Goal: Information Seeking & Learning: Learn about a topic

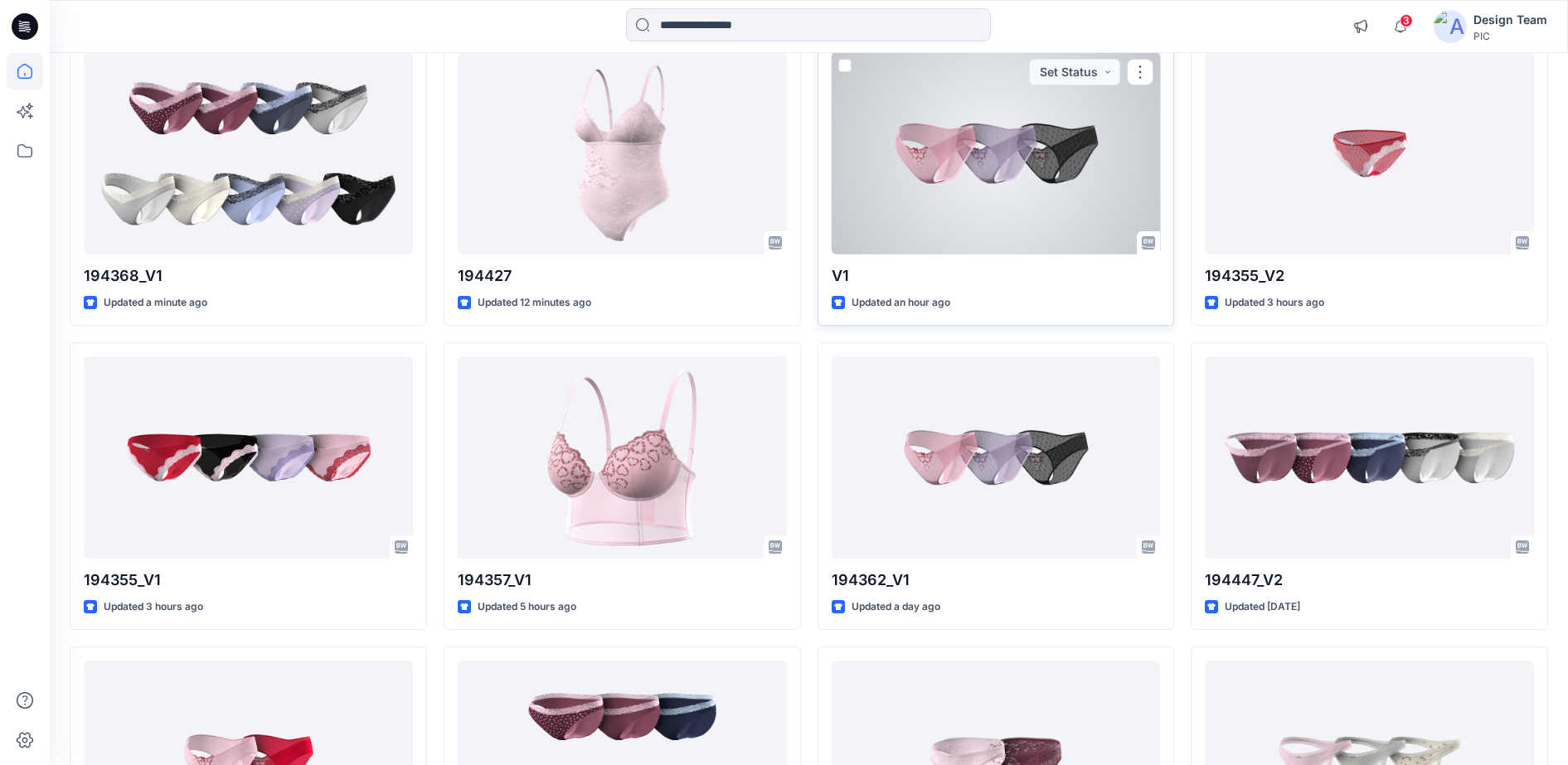
scroll to position [207, 0]
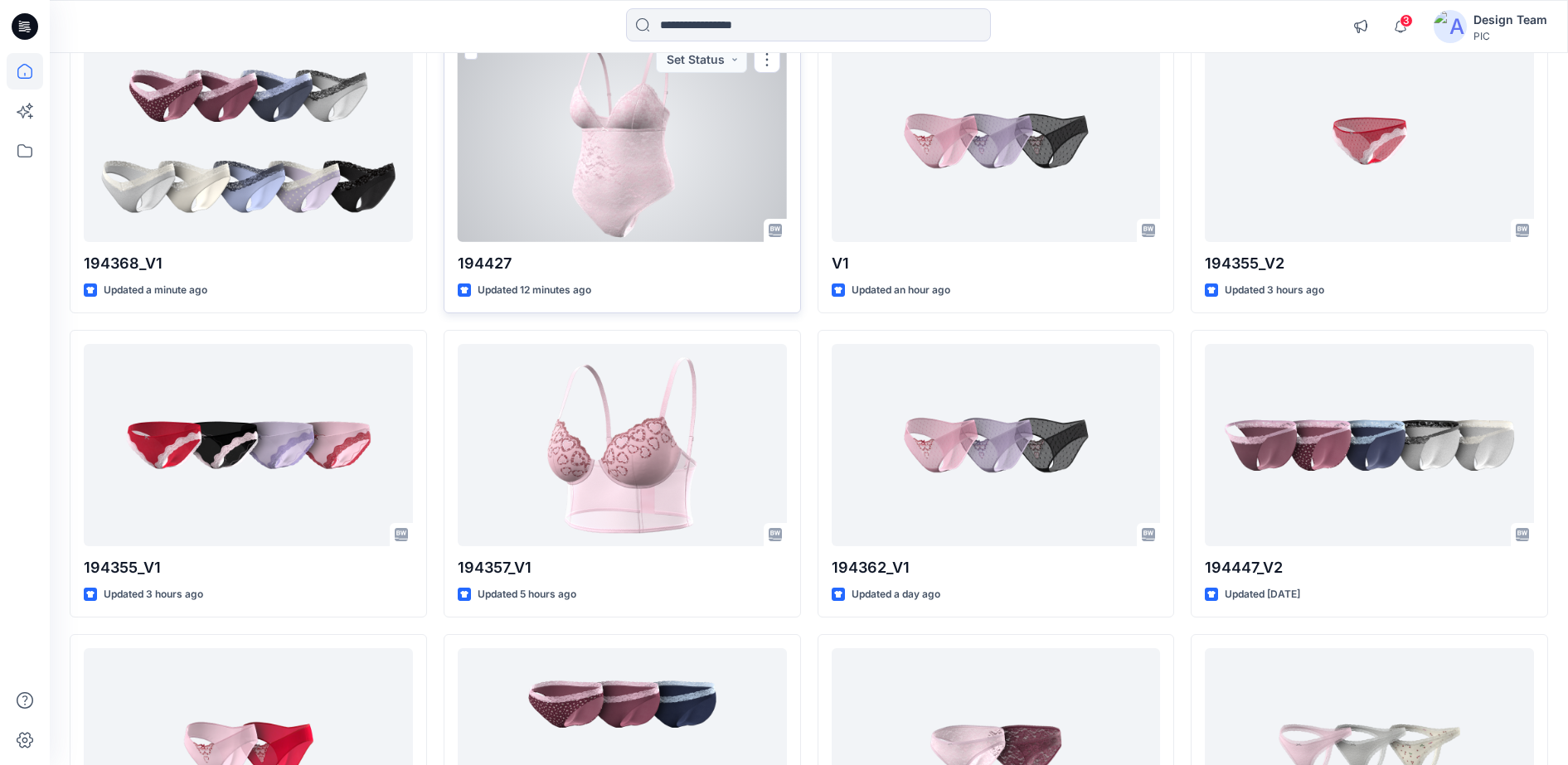
click at [681, 175] on div at bounding box center [622, 141] width 329 height 203
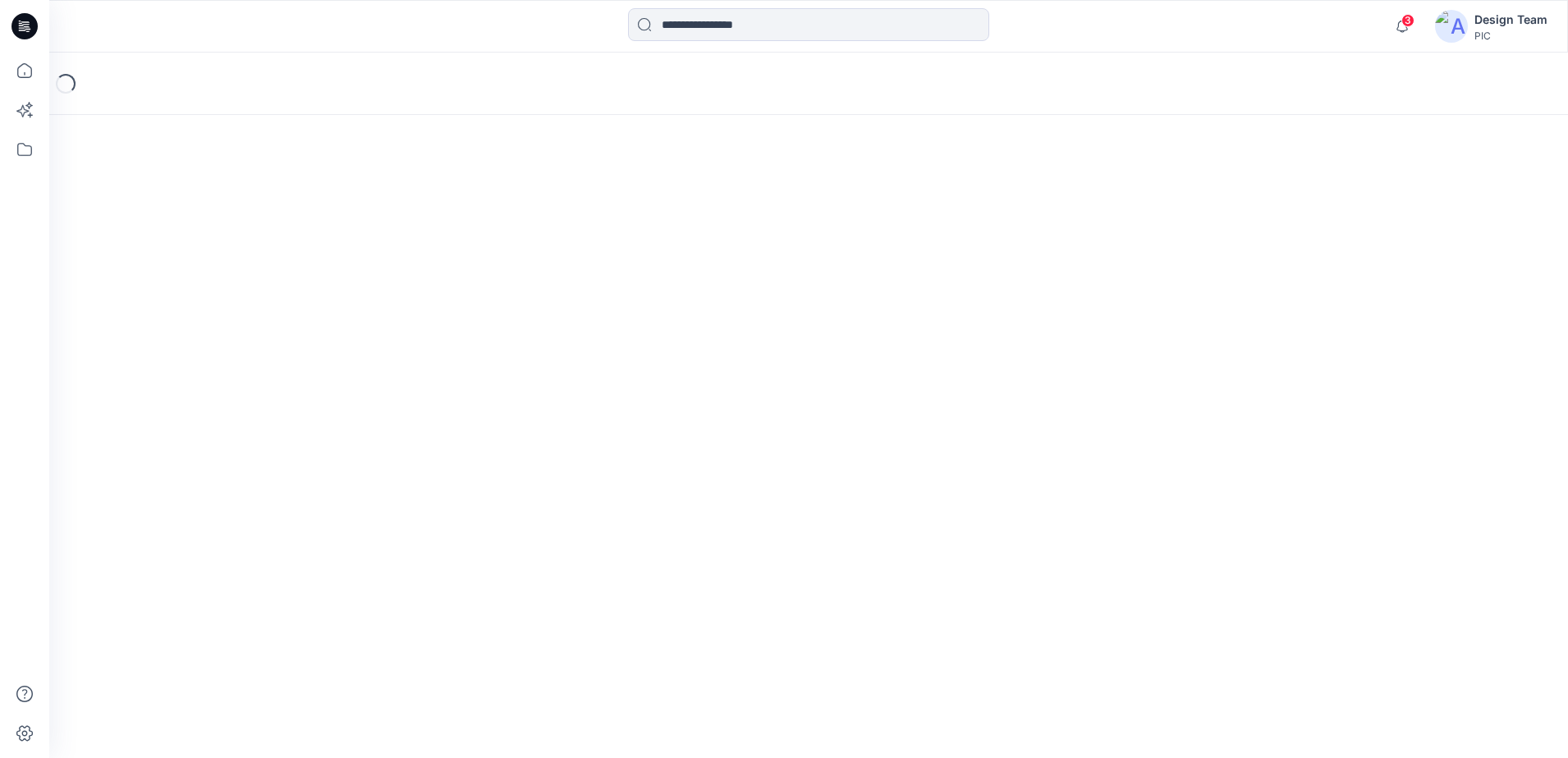
click at [674, 174] on div "Loading..." at bounding box center [809, 405] width 1519 height 705
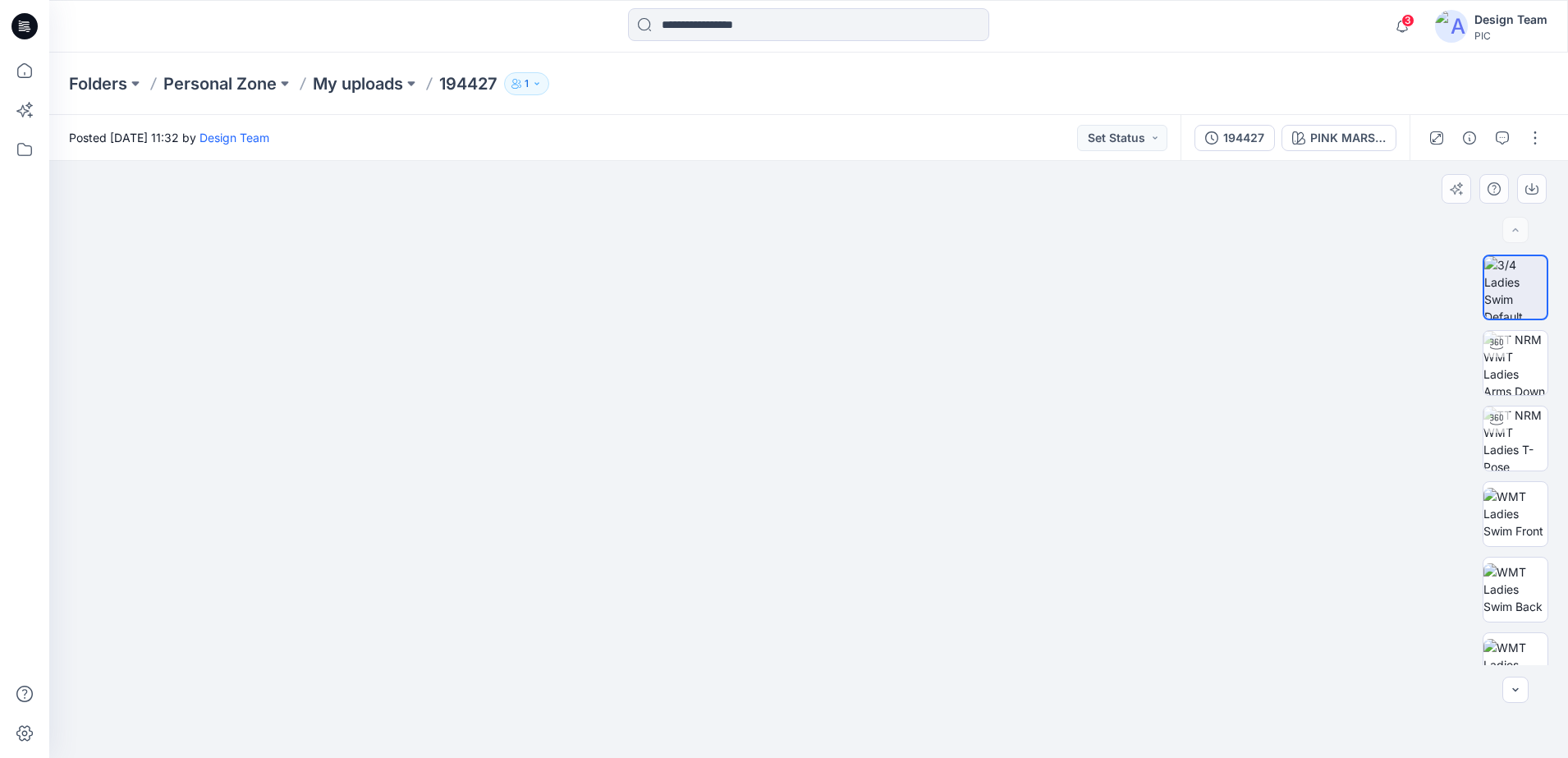
drag, startPoint x: 900, startPoint y: 390, endPoint x: 870, endPoint y: 546, distance: 158.9
click at [870, 546] on img at bounding box center [808, 354] width 1364 height 806
click at [1520, 353] on img at bounding box center [1515, 362] width 64 height 64
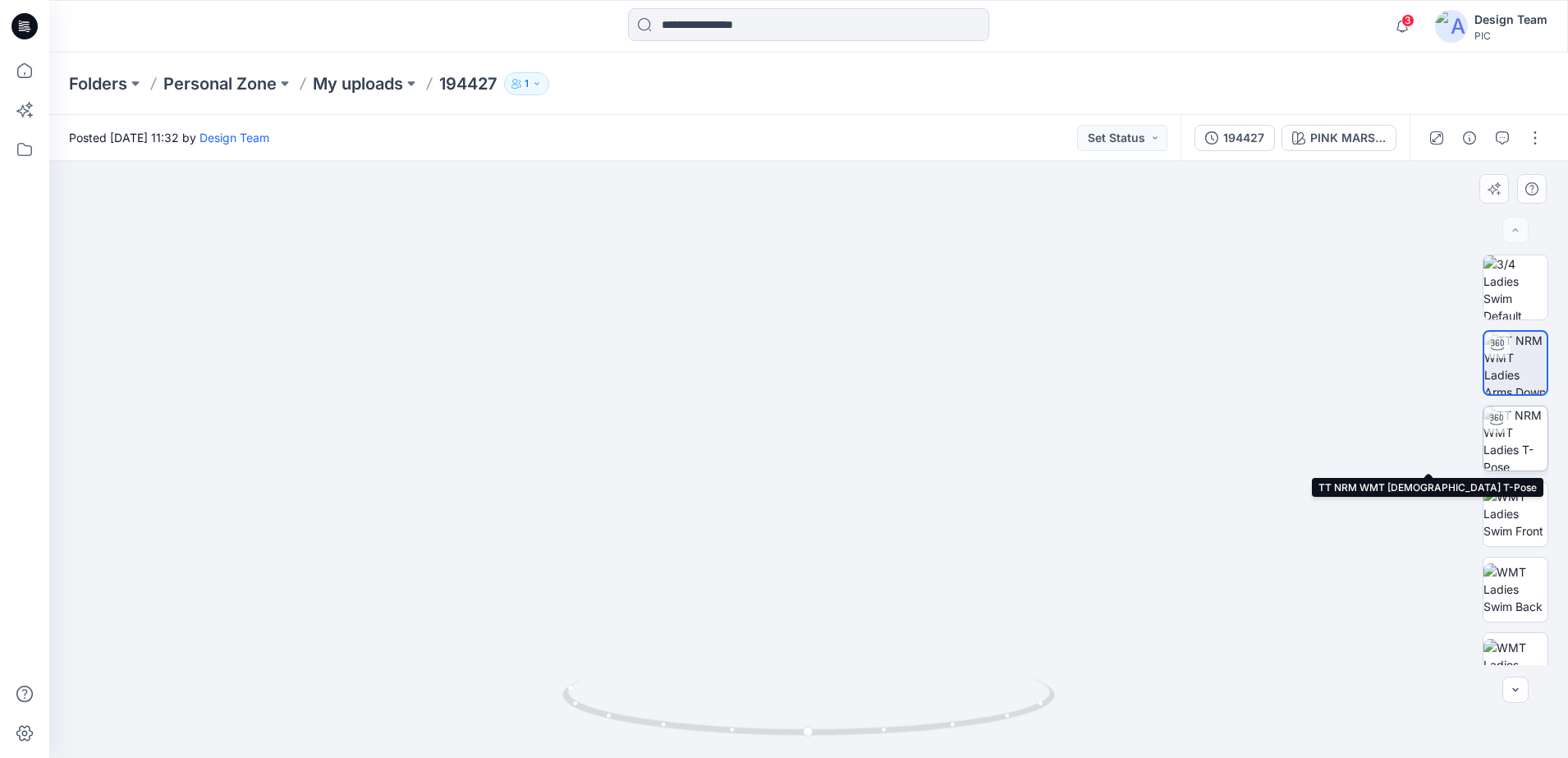
click at [1505, 435] on img at bounding box center [1515, 438] width 64 height 64
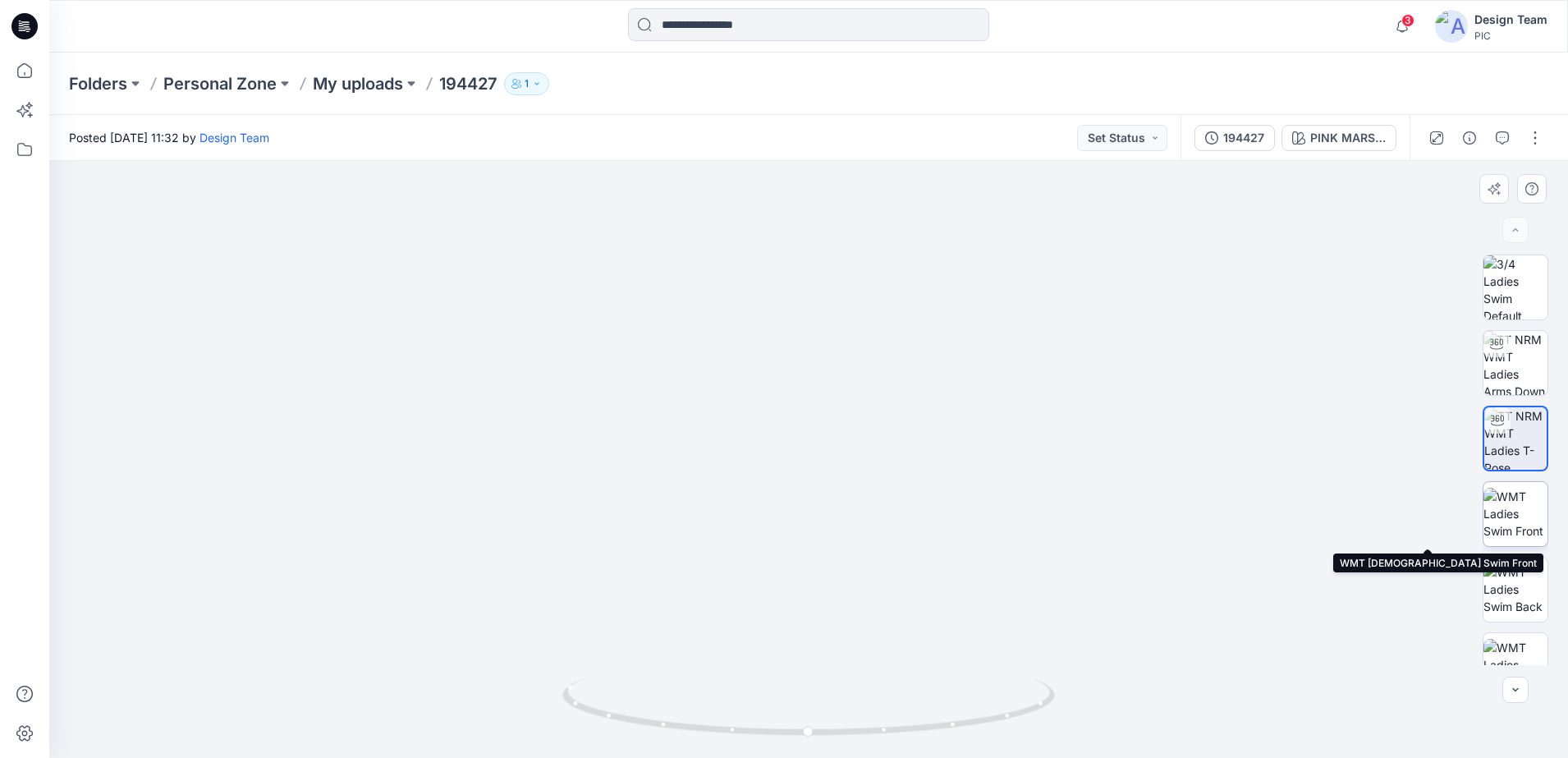
click at [1502, 512] on img at bounding box center [1515, 513] width 64 height 52
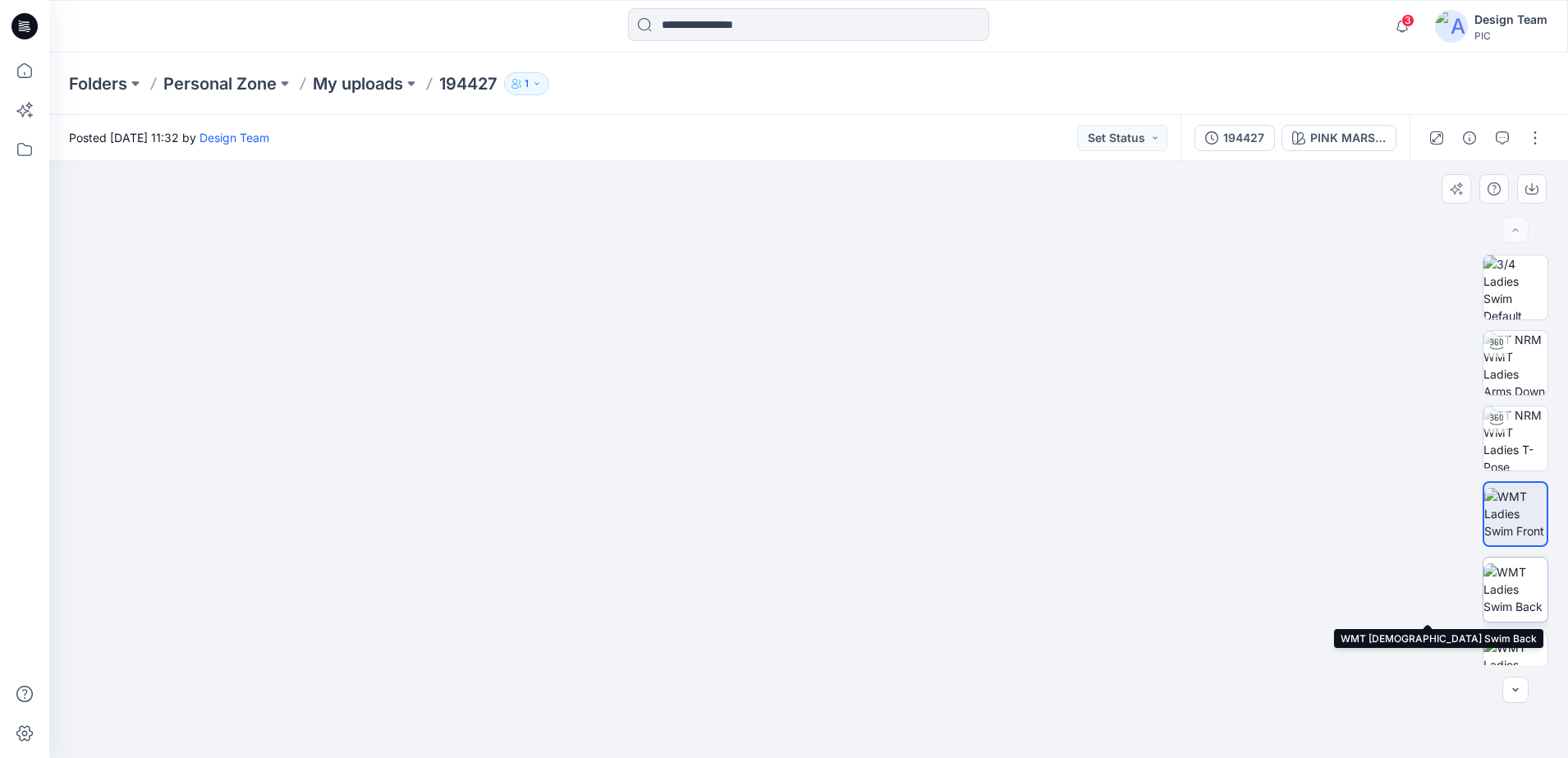
click at [1490, 591] on img at bounding box center [1515, 589] width 64 height 52
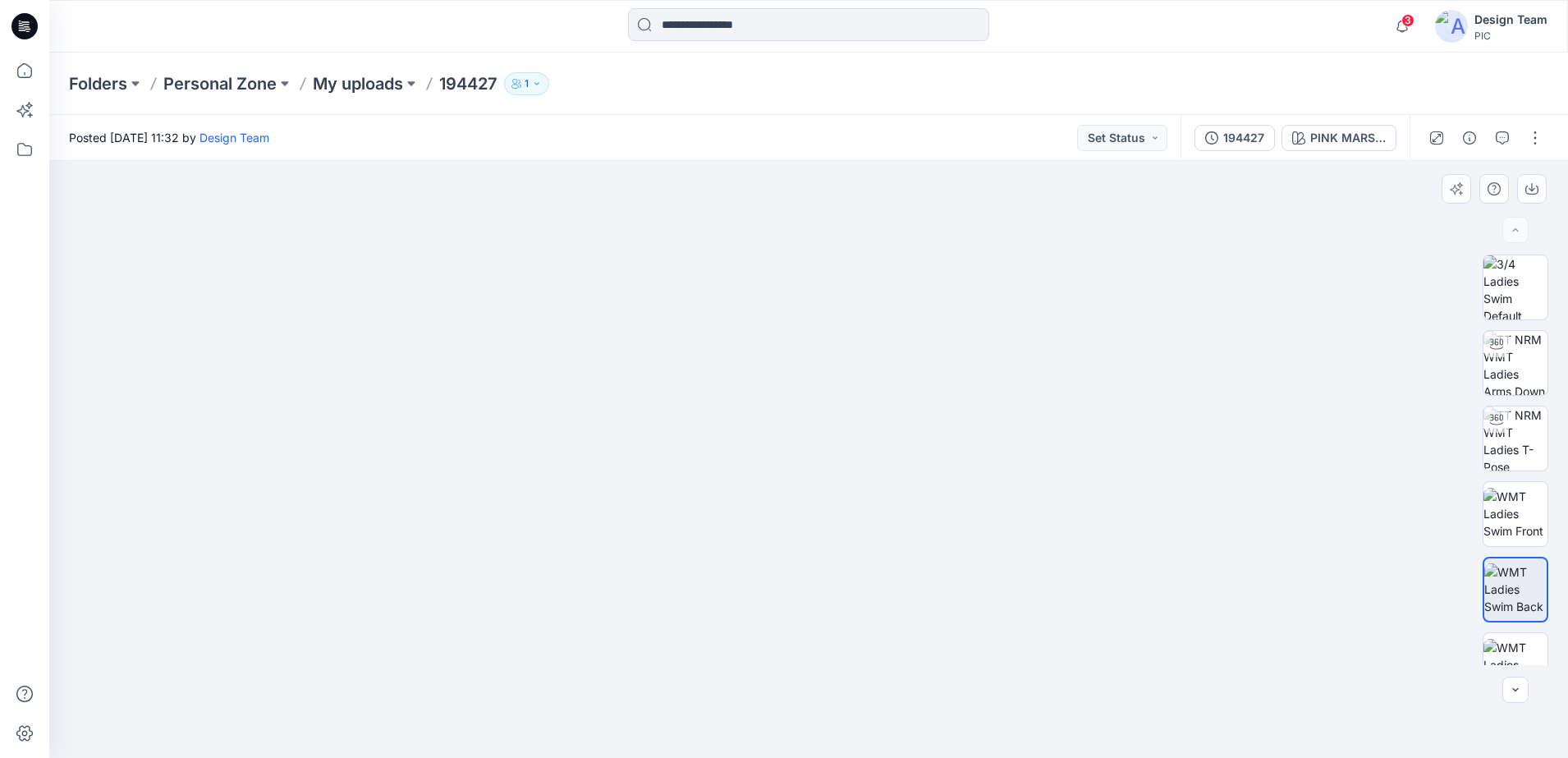
drag, startPoint x: 839, startPoint y: 685, endPoint x: 779, endPoint y: 583, distance: 118.3
click at [779, 583] on img at bounding box center [808, 292] width 1067 height 933
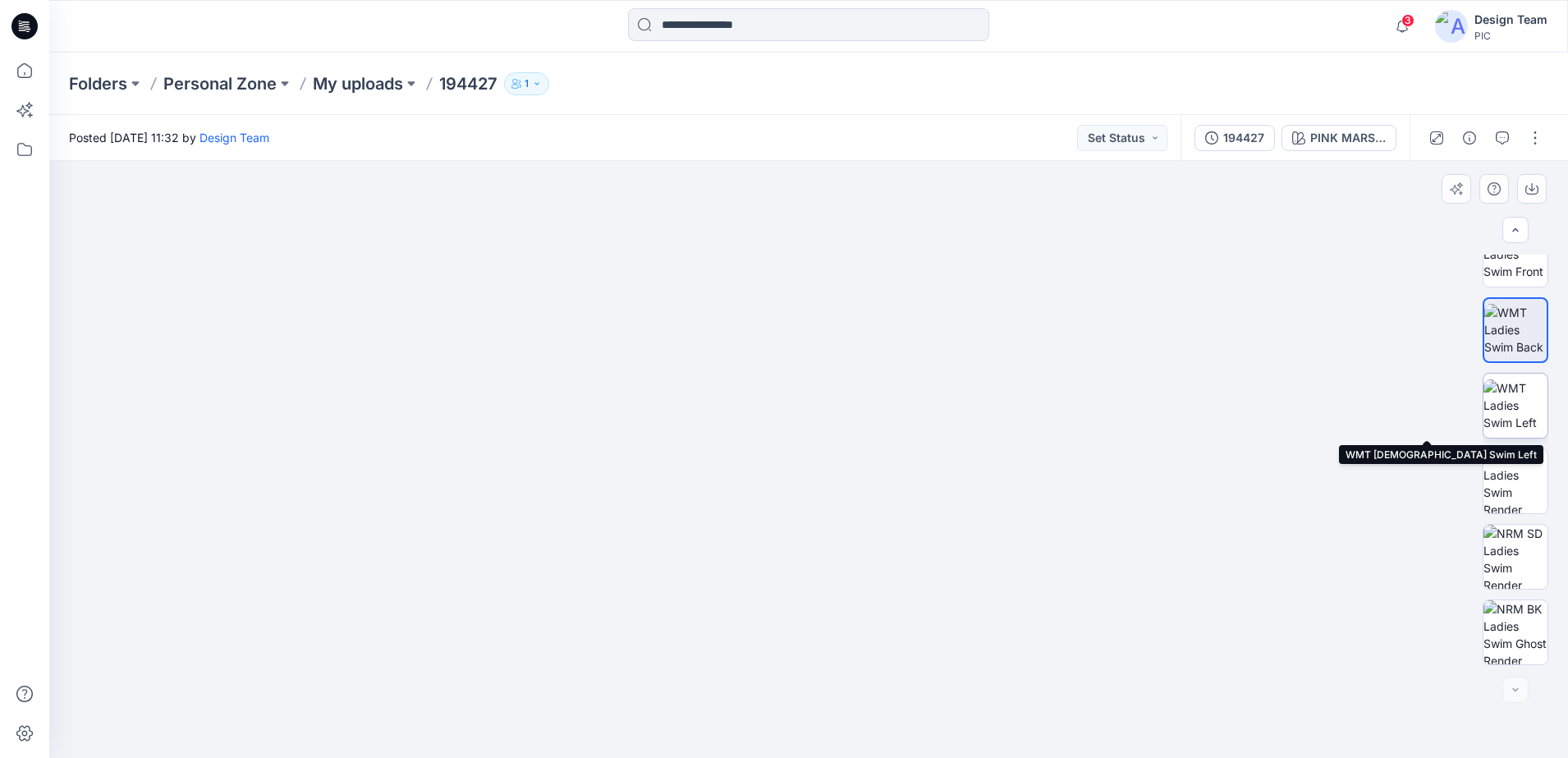
click at [1504, 412] on img at bounding box center [1515, 405] width 64 height 52
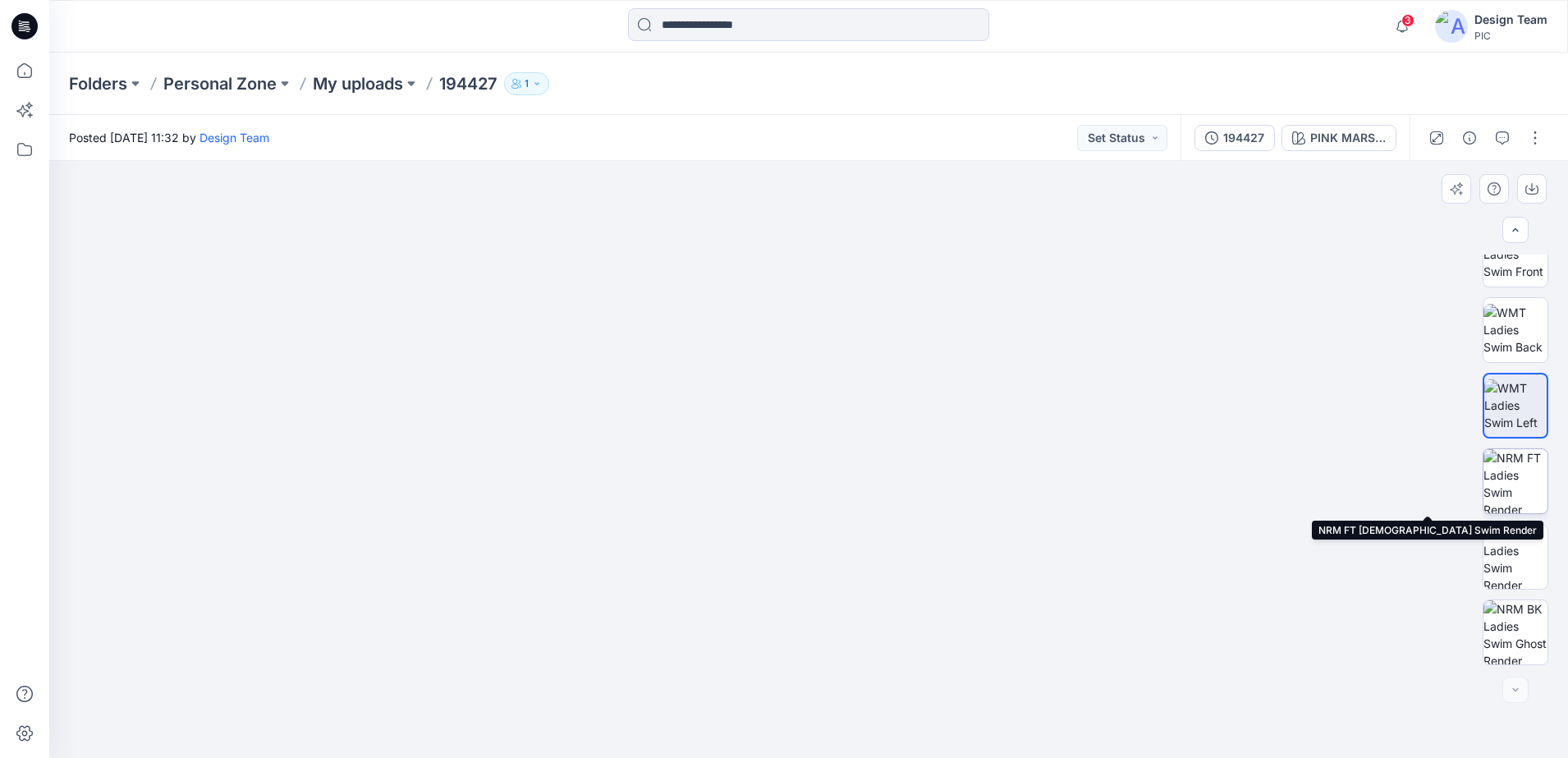
click at [1515, 492] on img at bounding box center [1515, 481] width 64 height 64
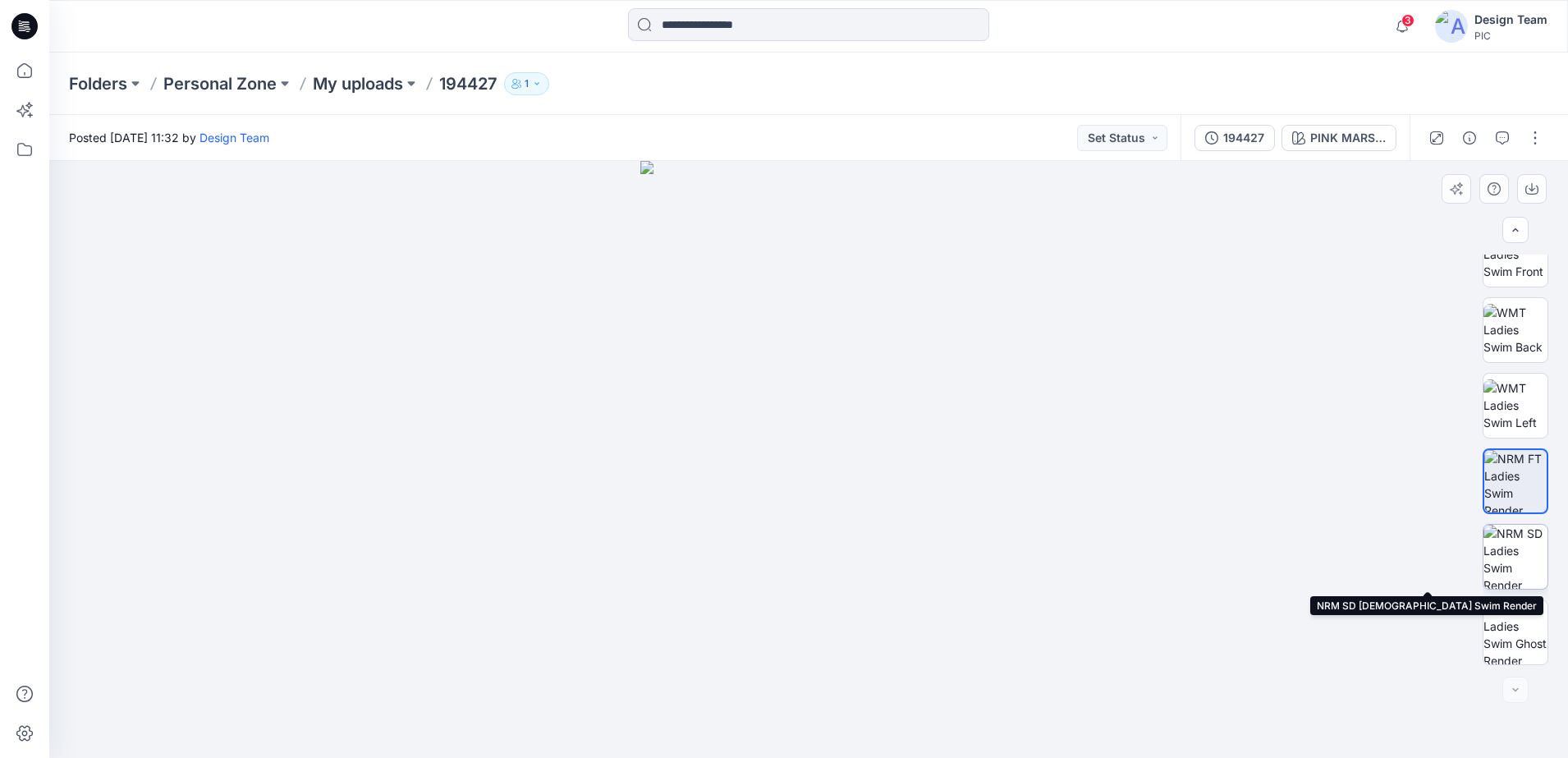
click at [1504, 550] on img at bounding box center [1515, 556] width 64 height 64
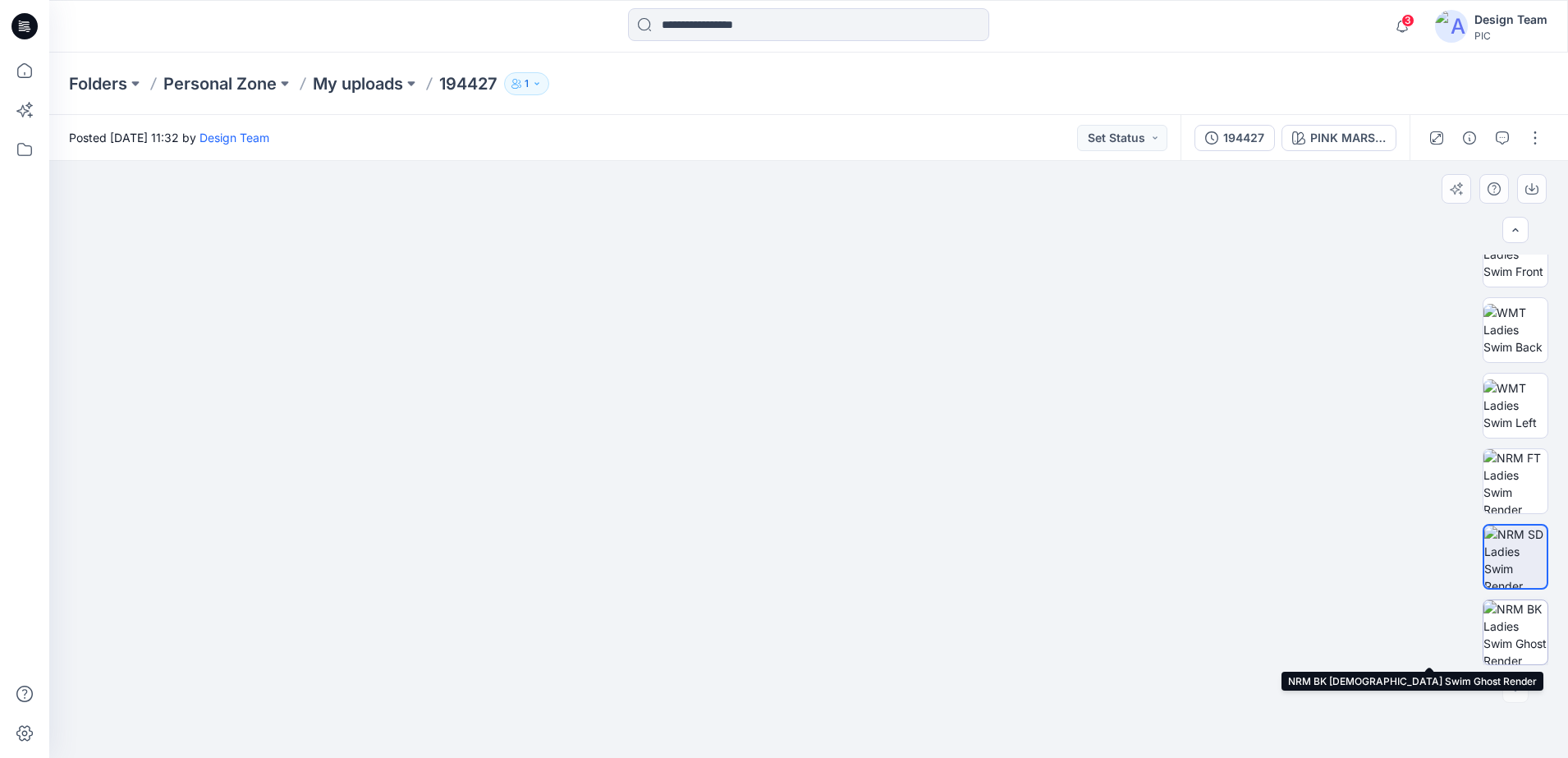
click at [1525, 643] on img at bounding box center [1515, 632] width 64 height 64
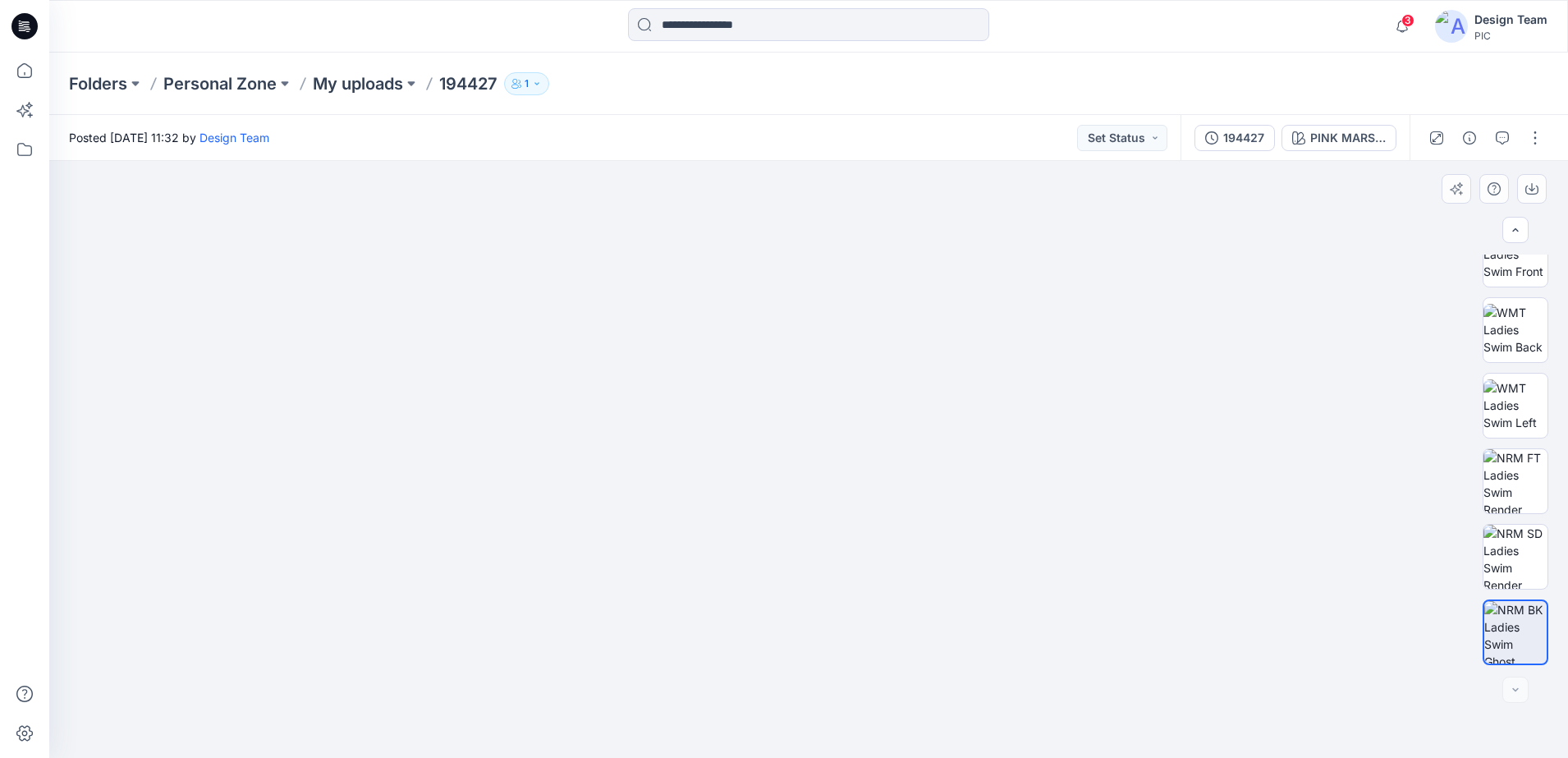
drag, startPoint x: 804, startPoint y: 672, endPoint x: 830, endPoint y: 550, distance: 124.7
click at [844, 534] on img at bounding box center [809, 411] width 389 height 695
click at [1513, 552] on img at bounding box center [1515, 556] width 64 height 64
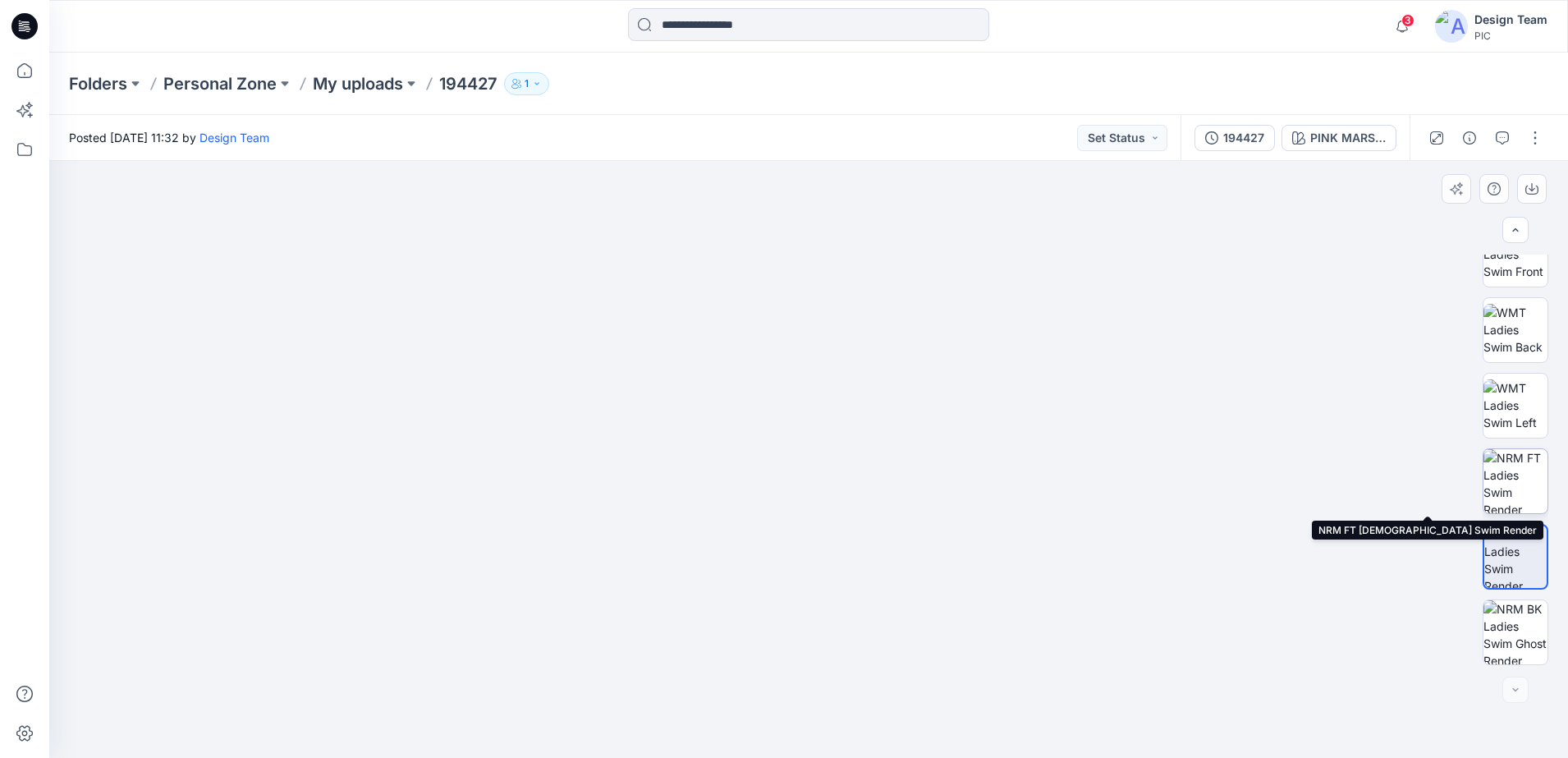
click at [1509, 473] on img at bounding box center [1515, 481] width 64 height 64
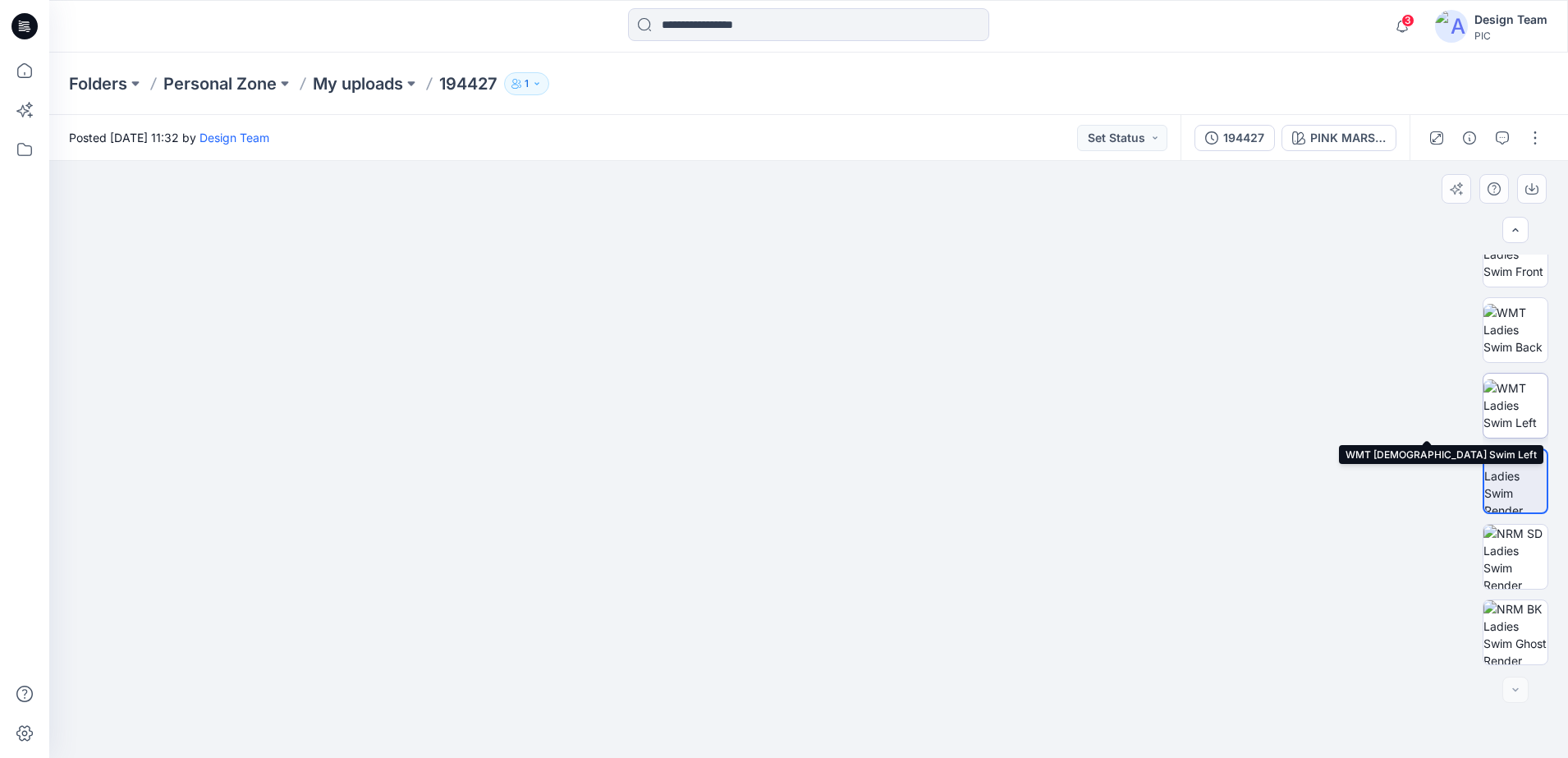
click at [1505, 406] on img at bounding box center [1515, 405] width 64 height 52
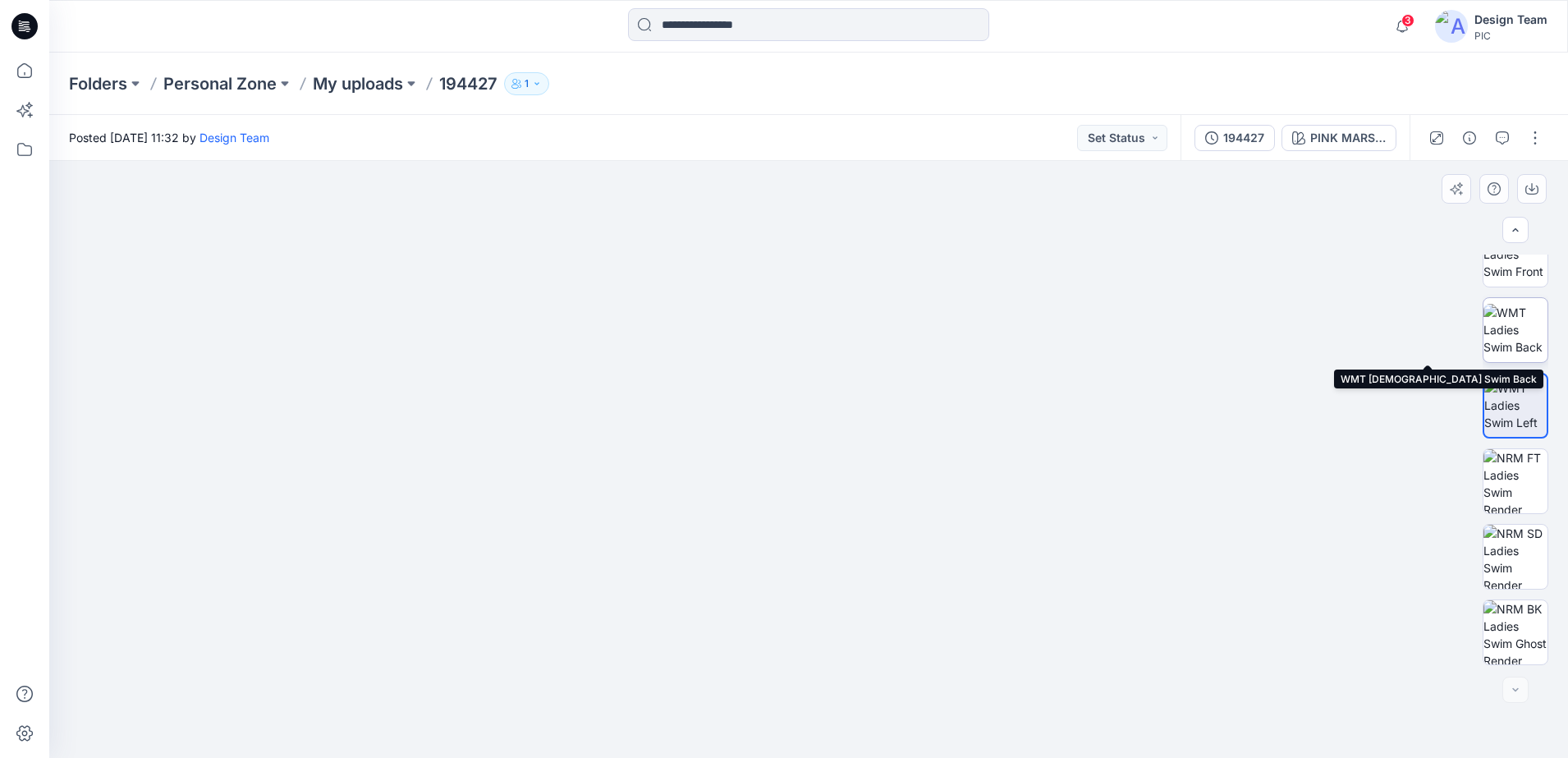
click at [1504, 318] on img at bounding box center [1515, 330] width 64 height 52
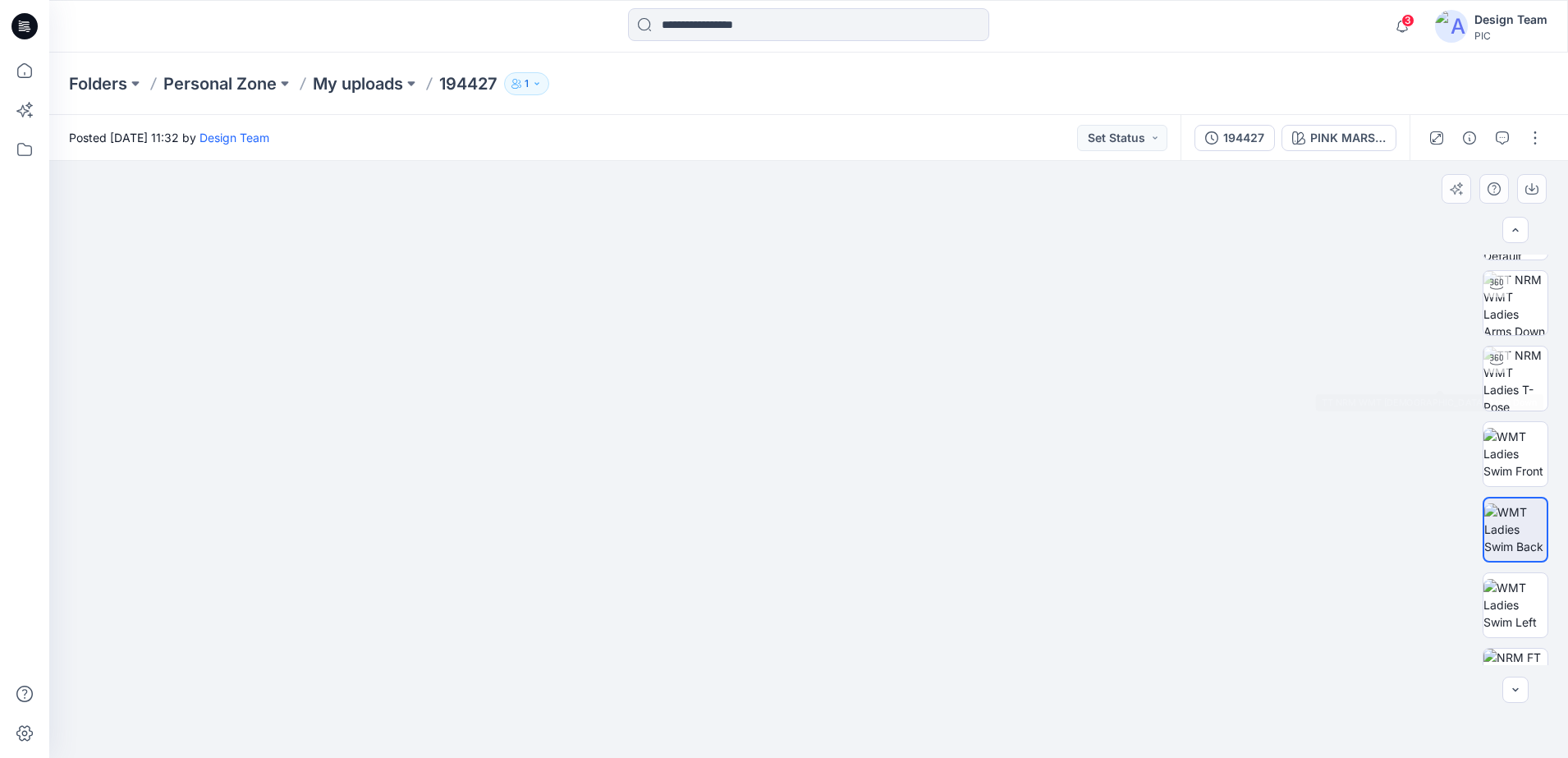
scroll to position [0, 0]
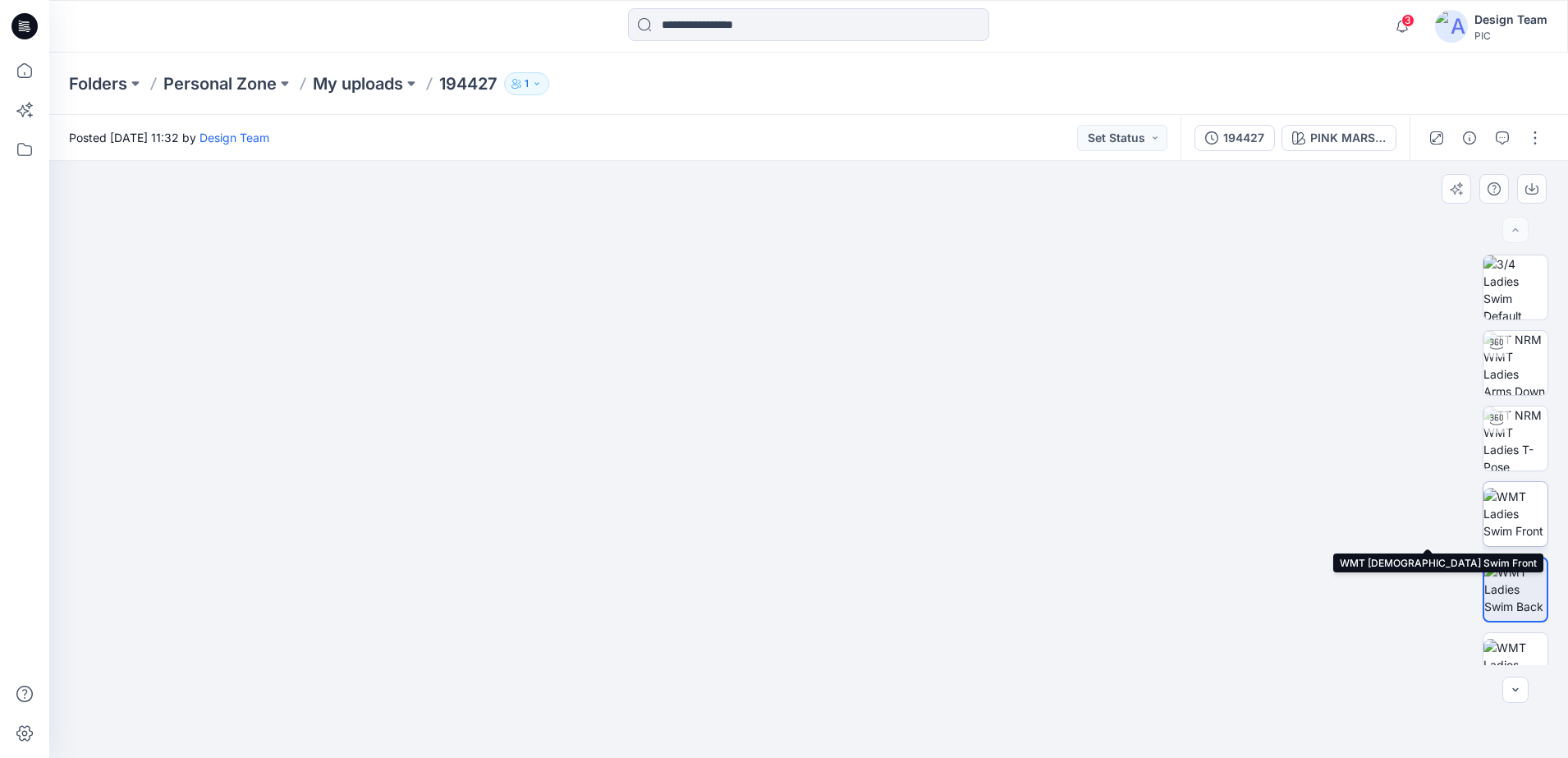
click at [1508, 518] on img at bounding box center [1515, 513] width 64 height 52
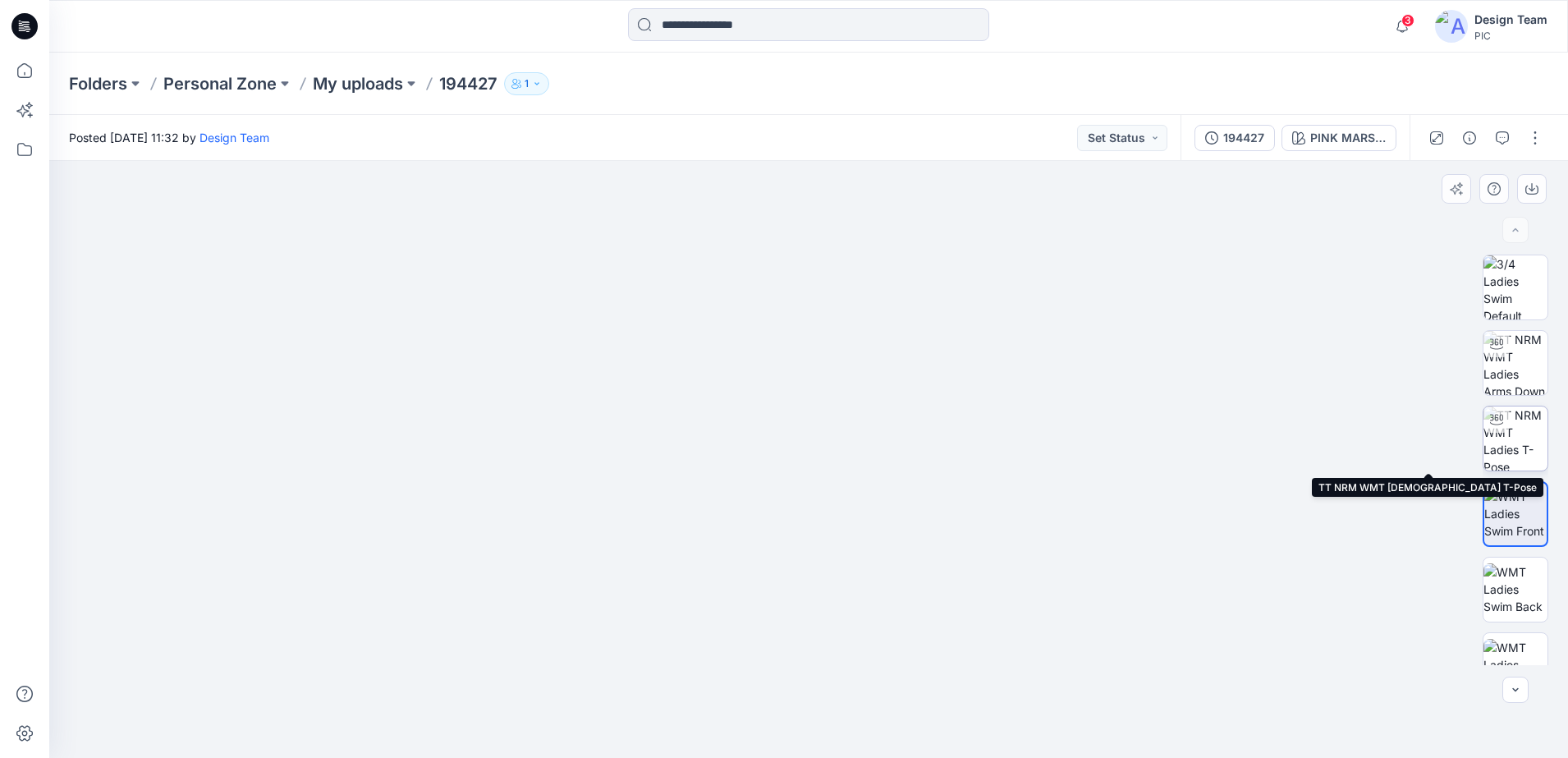
click at [1522, 436] on img at bounding box center [1515, 438] width 64 height 64
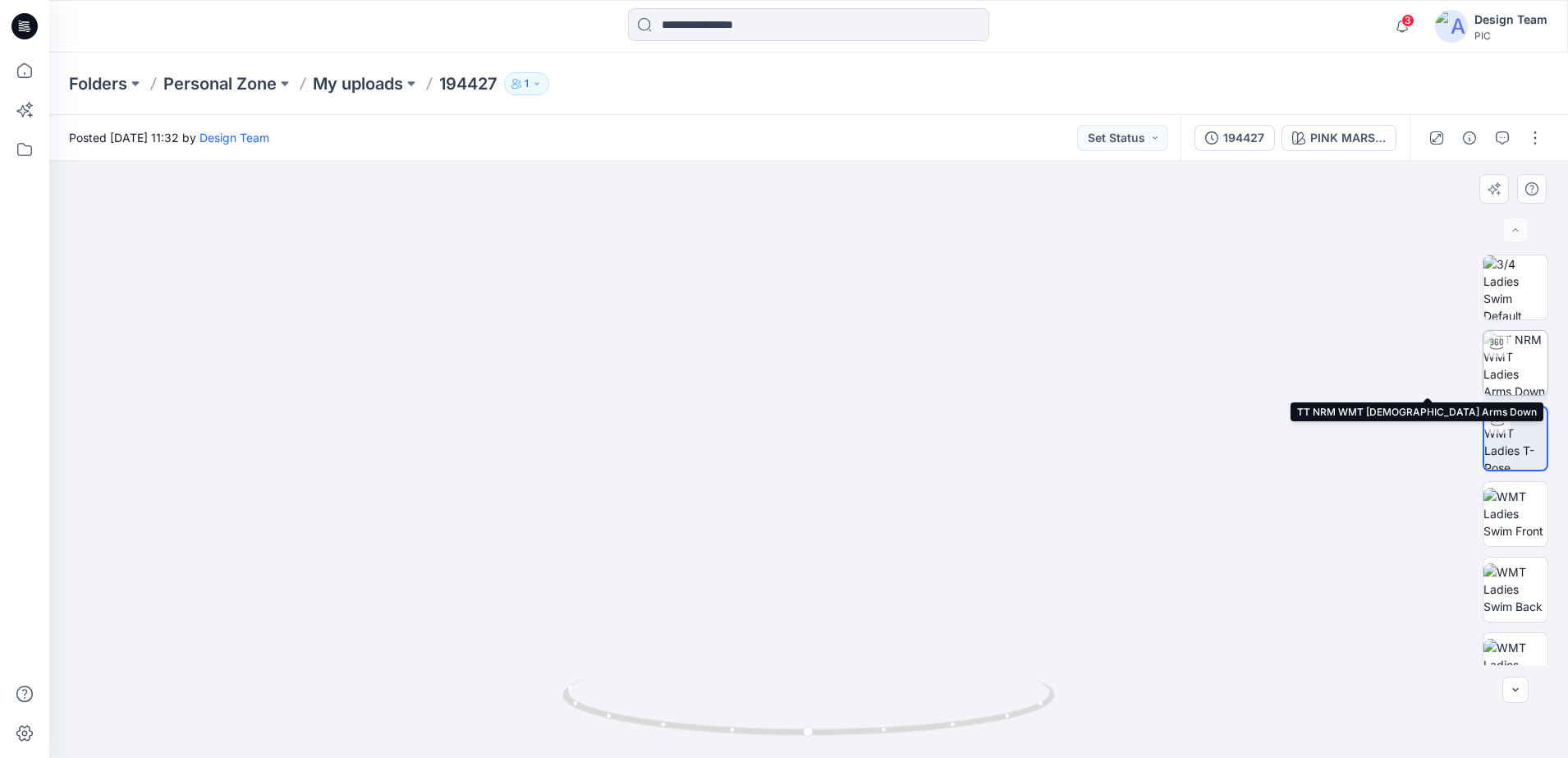
click at [1513, 379] on img at bounding box center [1515, 362] width 64 height 64
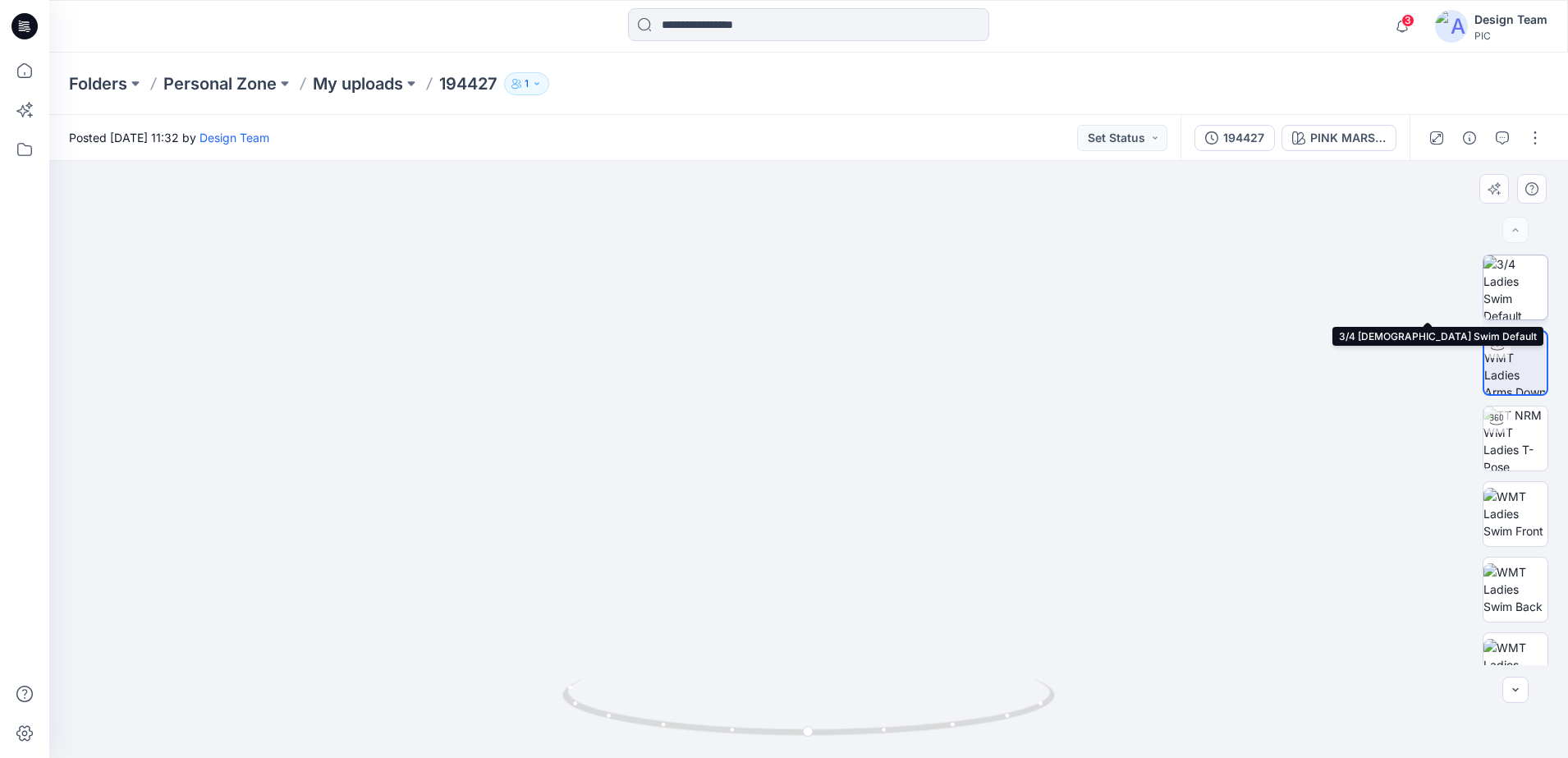
click at [1508, 285] on img at bounding box center [1515, 287] width 64 height 64
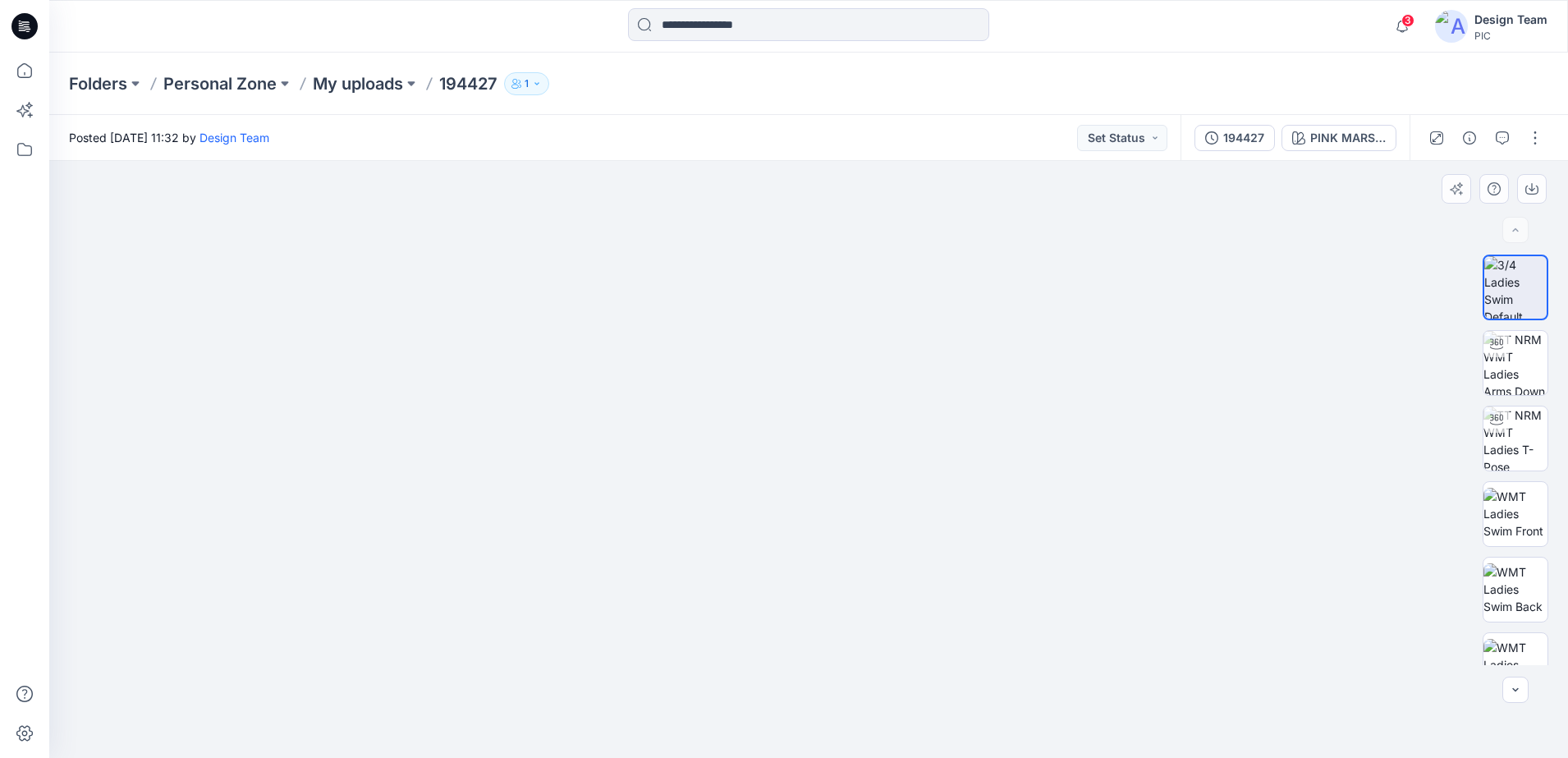
drag, startPoint x: 776, startPoint y: 416, endPoint x: 762, endPoint y: 613, distance: 197.5
click at [773, 637] on img at bounding box center [804, 322] width 1535 height 872
drag, startPoint x: 784, startPoint y: 621, endPoint x: 794, endPoint y: 660, distance: 40.3
click at [794, 660] on img at bounding box center [781, 328] width 1641 height 859
drag, startPoint x: 919, startPoint y: 635, endPoint x: 782, endPoint y: 623, distance: 137.5
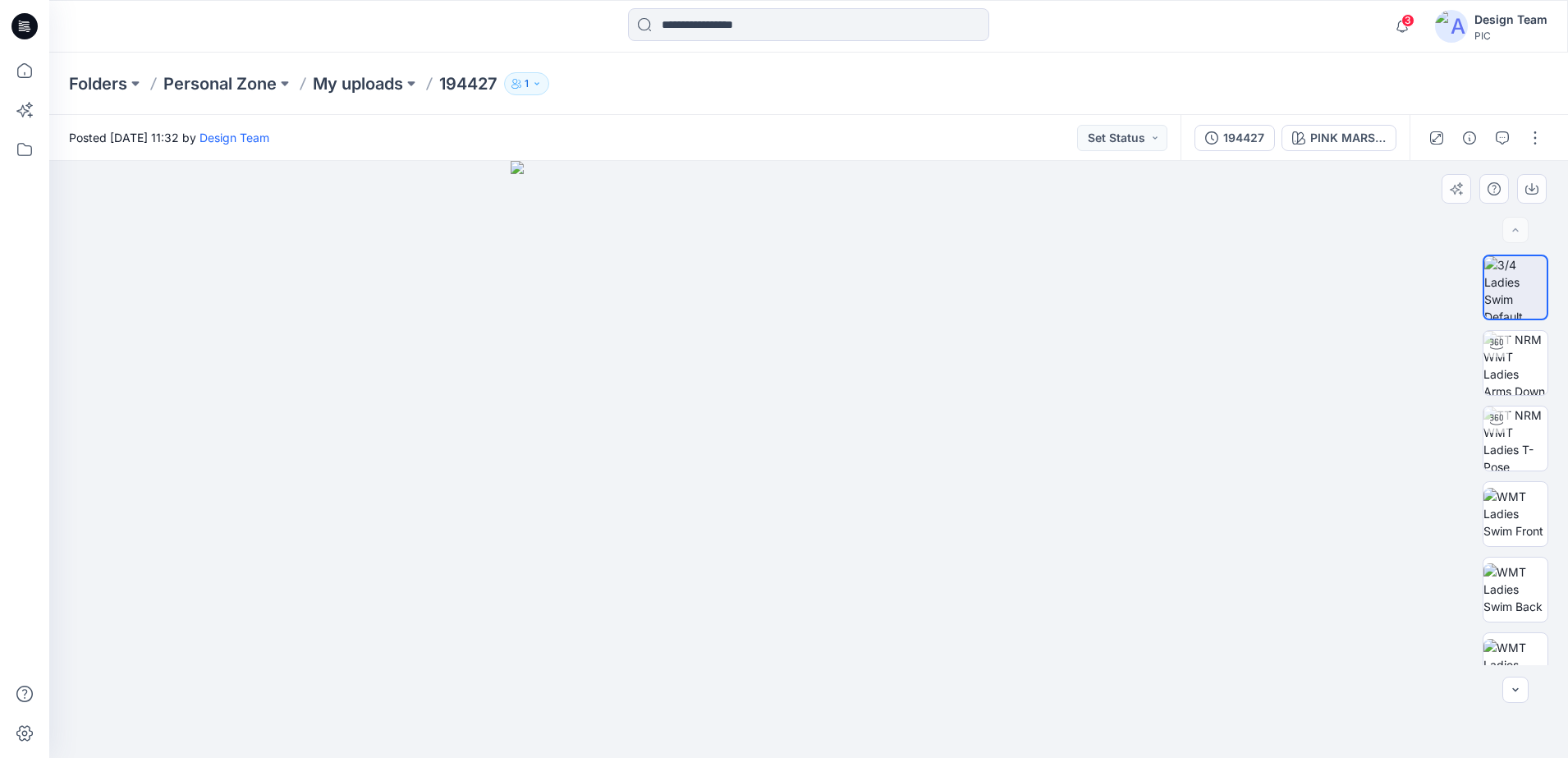
click at [787, 631] on img at bounding box center [809, 459] width 596 height 597
